Goal: Information Seeking & Learning: Find specific fact

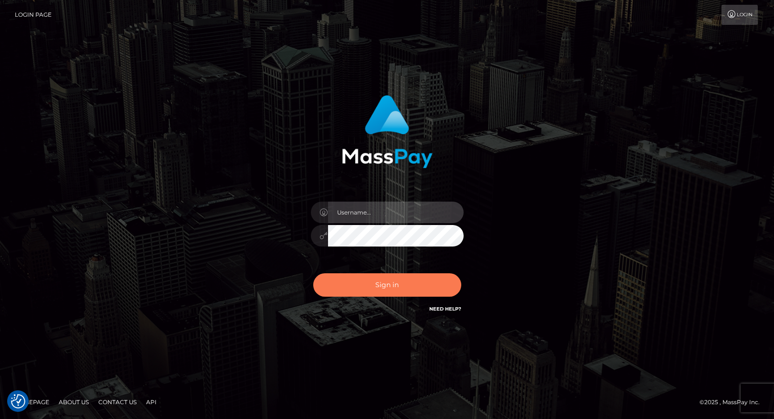
type input "maddie.whop"
click at [426, 289] on button "Sign in" at bounding box center [387, 284] width 148 height 23
type input "maddie.whop"
click at [426, 289] on button "Sign in" at bounding box center [387, 284] width 148 height 23
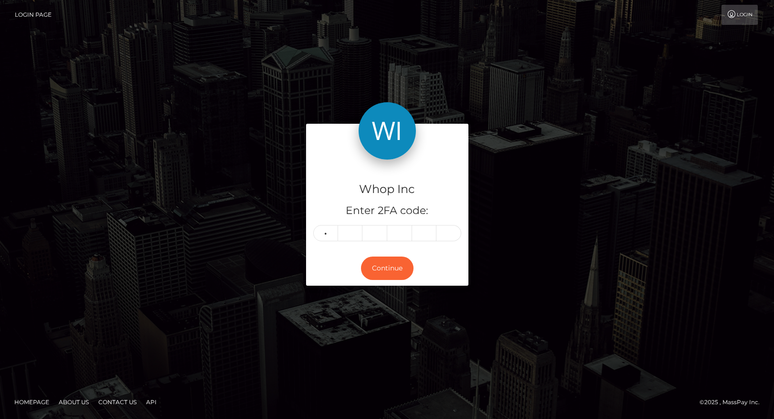
type input "0"
type input "1"
type input "8"
type input "3"
type input "0"
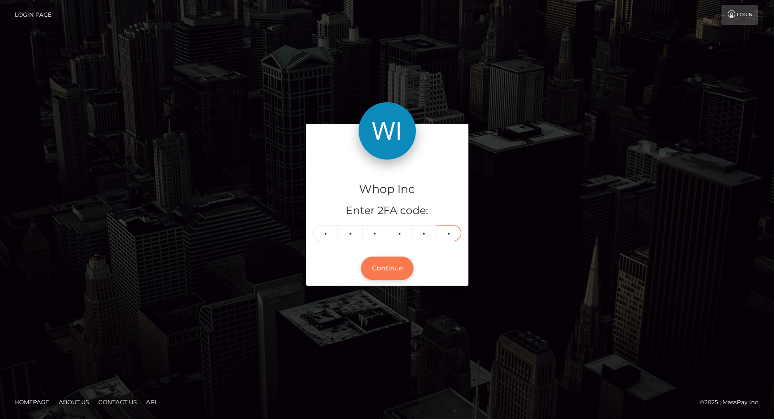
type input "2"
click at [399, 271] on button "Continue" at bounding box center [387, 267] width 52 height 23
click at [384, 266] on button "Continue" at bounding box center [387, 267] width 52 height 23
click at [449, 225] on input "2" at bounding box center [448, 233] width 25 height 16
click at [447, 228] on input "2" at bounding box center [448, 233] width 25 height 16
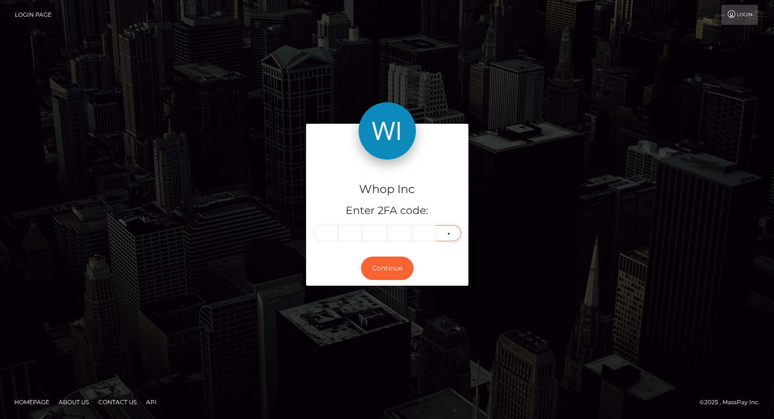
click at [450, 231] on input "2" at bounding box center [448, 233] width 25 height 16
type input "9"
type input "3"
type input "7"
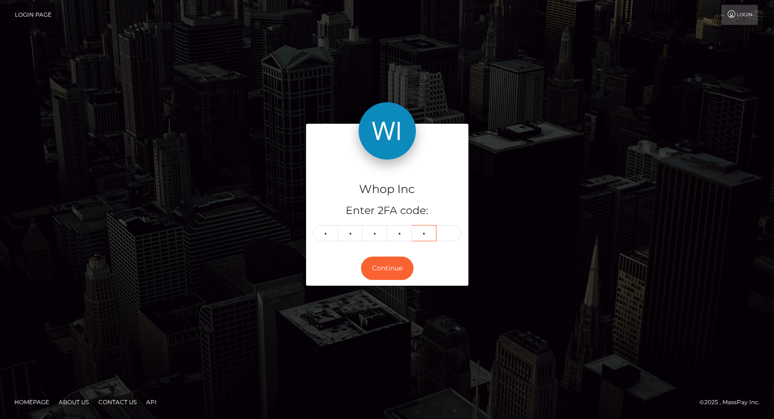
type input "0"
type input "5"
click at [404, 267] on button "Continue" at bounding box center [387, 267] width 52 height 23
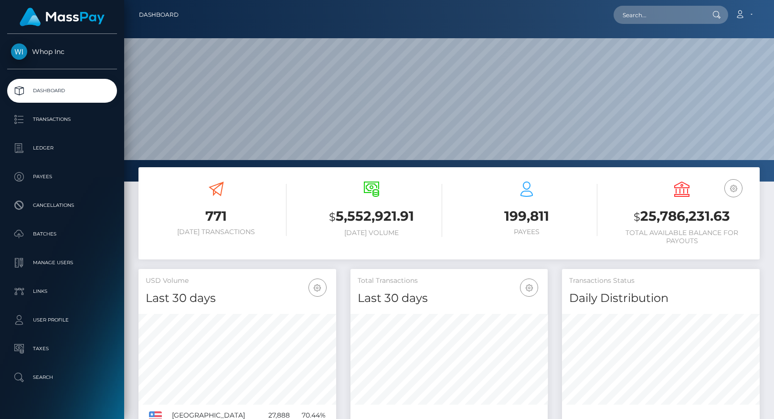
scroll to position [169, 198]
click at [652, 19] on input "text" at bounding box center [658, 15] width 90 height 18
paste input "2182"
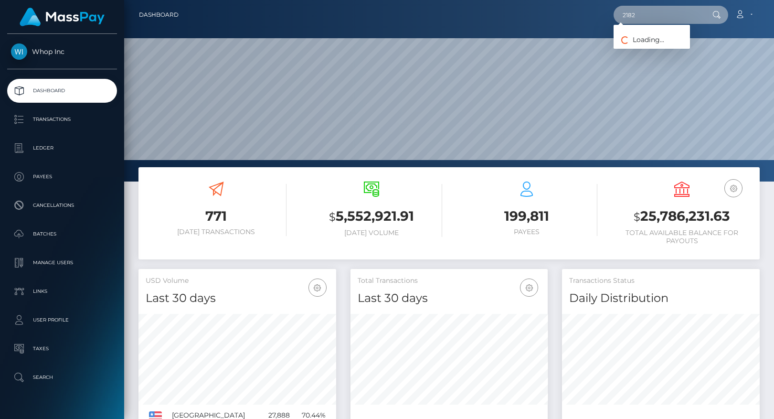
paste input "[PERSON_NAME]"
click at [652, 13] on input "[PERSON_NAME]" at bounding box center [658, 15] width 90 height 18
click at [653, 15] on input "[PERSON_NAME]" at bounding box center [658, 15] width 90 height 18
paste input "3039 [MEDICAL_DATA] PL"
type input "3039 SONATA"
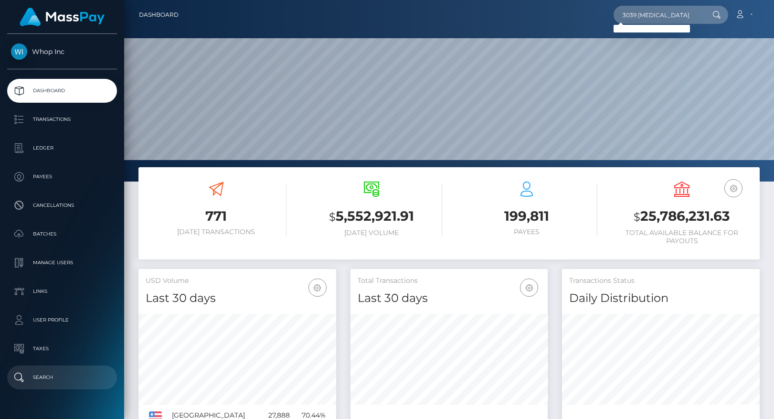
click at [39, 380] on p "Search" at bounding box center [62, 377] width 102 height 14
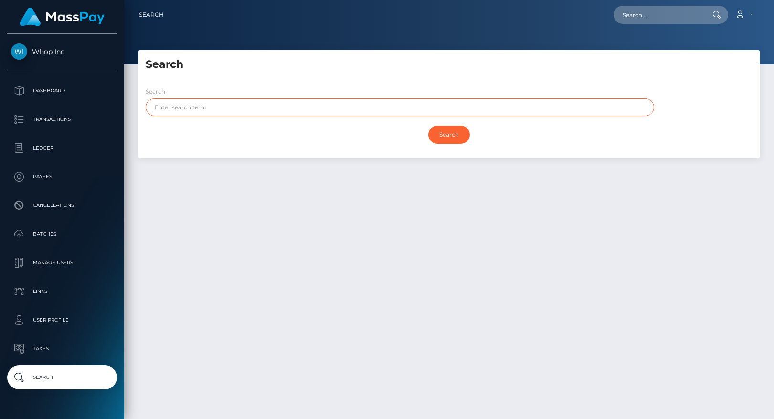
click at [262, 106] on input "text" at bounding box center [400, 107] width 508 height 18
paste input "3039 [MEDICAL_DATA] PL"
click at [428, 126] on input "Search" at bounding box center [449, 135] width 42 height 18
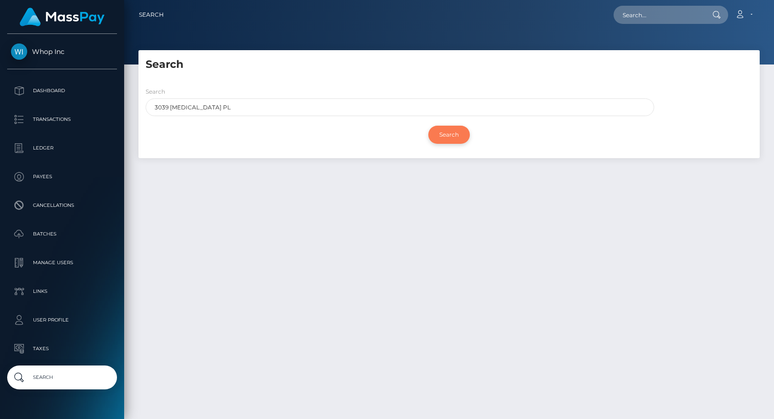
click at [453, 139] on input "Search" at bounding box center [449, 135] width 42 height 18
click at [452, 135] on input "Search" at bounding box center [449, 135] width 42 height 18
click at [451, 139] on input "Search" at bounding box center [449, 135] width 42 height 18
click at [214, 100] on input "3039 [MEDICAL_DATA] PL" at bounding box center [400, 107] width 508 height 18
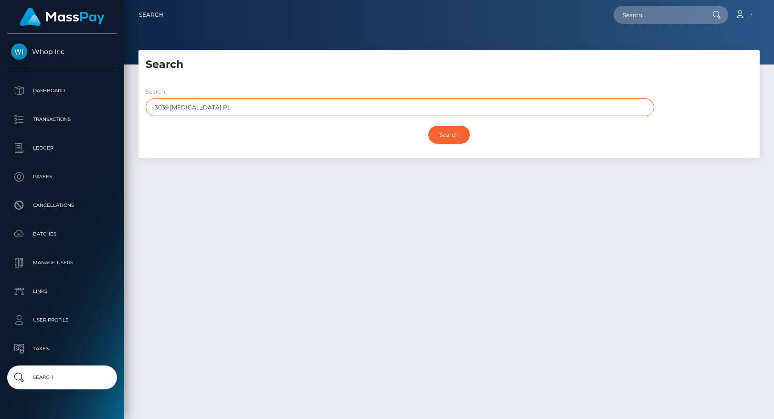
click at [214, 105] on input "3039 [MEDICAL_DATA] PL" at bounding box center [400, 107] width 508 height 18
paste input "[PERSON_NAME]"
click at [428, 126] on input "Search" at bounding box center [449, 135] width 42 height 18
click at [178, 107] on input "[PERSON_NAME]" at bounding box center [400, 107] width 508 height 18
type input "[PERSON_NAME]"
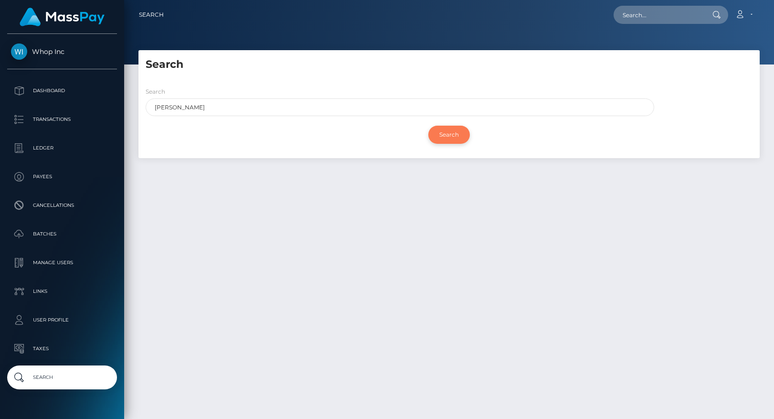
click at [454, 139] on input "Search" at bounding box center [449, 135] width 42 height 18
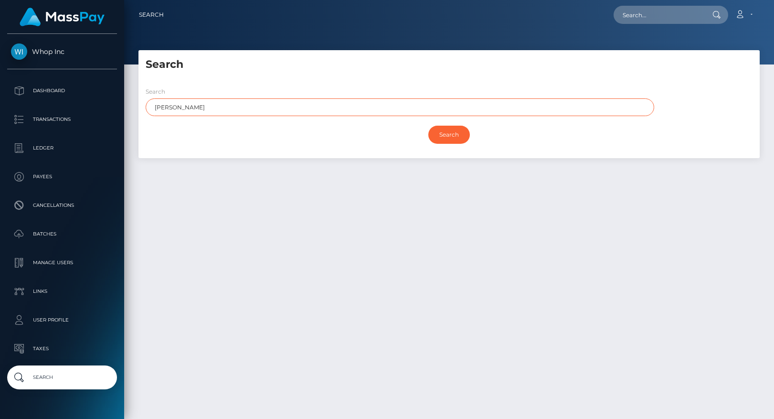
click at [362, 113] on input "Mark Hanson" at bounding box center [400, 107] width 508 height 18
